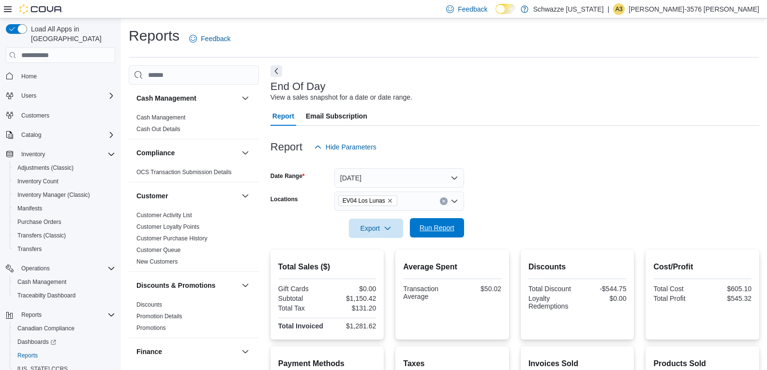
click at [428, 229] on span "Run Report" at bounding box center [436, 228] width 35 height 10
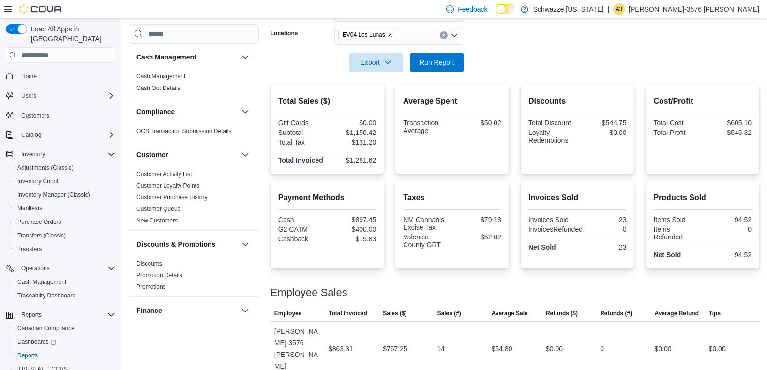
scroll to position [180, 0]
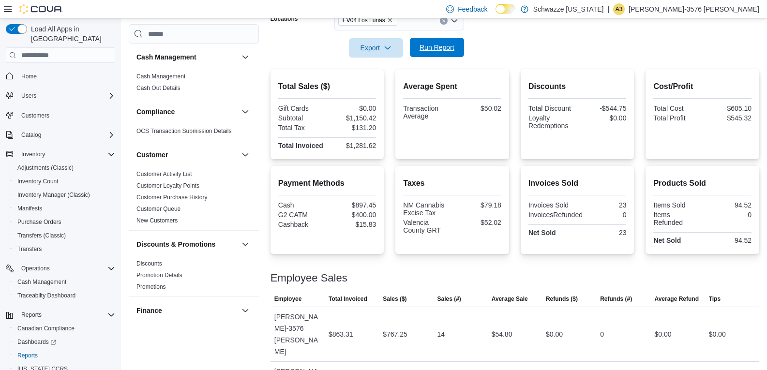
click at [447, 51] on span "Run Report" at bounding box center [436, 48] width 35 height 10
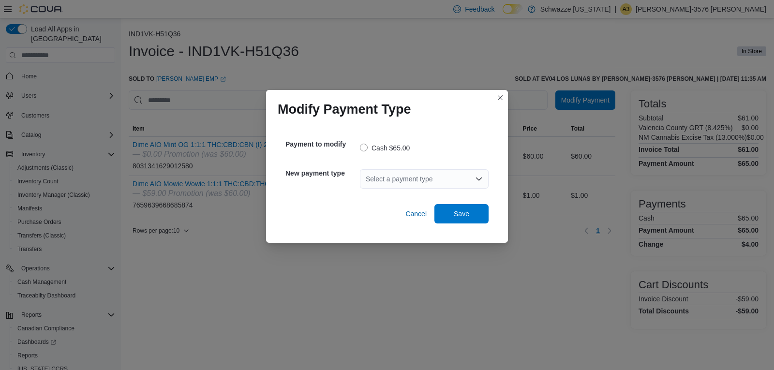
click at [389, 182] on div "Select a payment type" at bounding box center [424, 178] width 129 height 19
click at [412, 196] on span "G2 CATM" at bounding box center [429, 196] width 105 height 10
click at [472, 217] on span "Save" at bounding box center [461, 213] width 43 height 19
